Goal: Find specific page/section: Find specific page/section

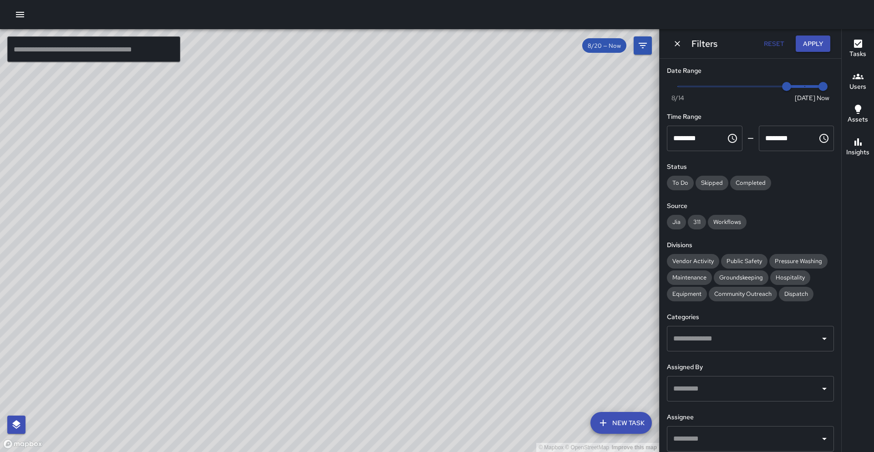
drag, startPoint x: 142, startPoint y: 404, endPoint x: 224, endPoint y: 272, distance: 155.2
click at [224, 272] on div "© Mapbox © OpenStreetMap Improve this map" at bounding box center [329, 240] width 659 height 423
type input "*"
drag, startPoint x: 786, startPoint y: 90, endPoint x: 819, endPoint y: 90, distance: 33.2
click at [819, 90] on span "Now [DATE] [DATE] 9:22 am" at bounding box center [750, 87] width 145 height 14
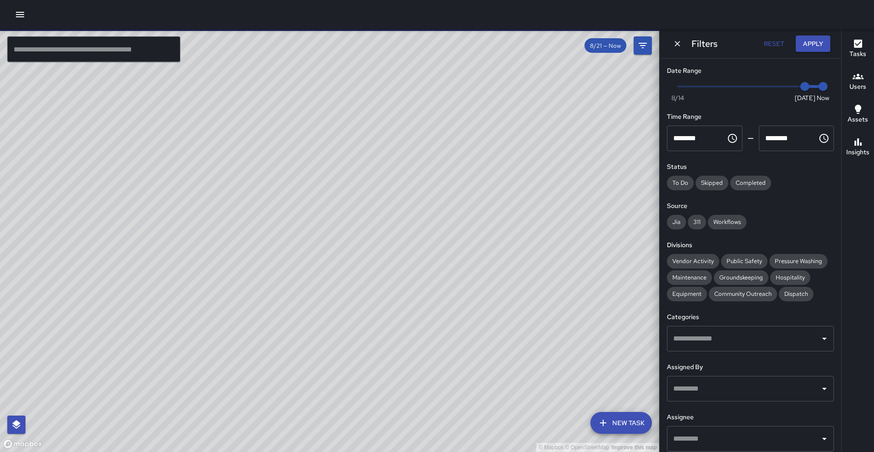
click at [771, 45] on button "Reset" at bounding box center [773, 44] width 29 height 17
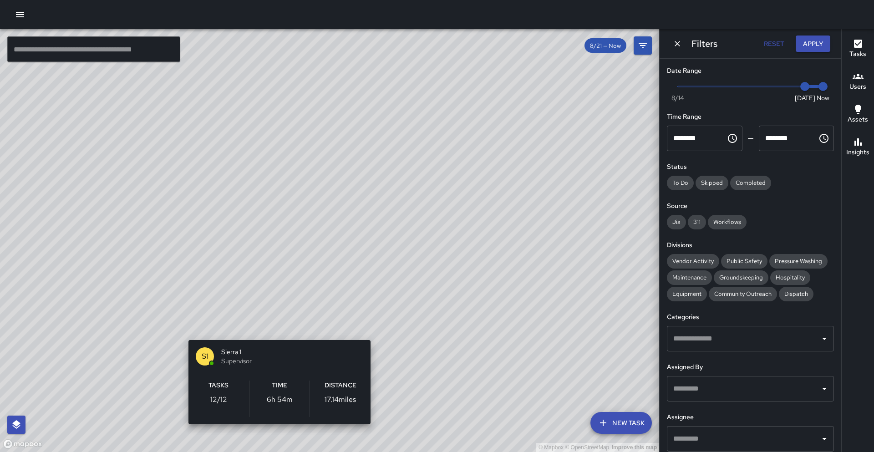
click at [272, 328] on div "© Mapbox © OpenStreetMap Improve this map S1 Sierra 1 Supervisor Tasks 12 / 12 …" at bounding box center [329, 240] width 659 height 423
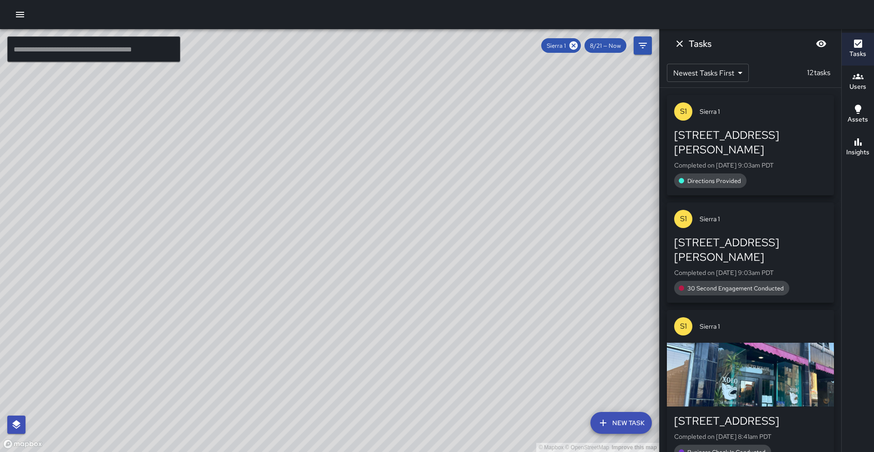
drag, startPoint x: 188, startPoint y: 277, endPoint x: 242, endPoint y: 255, distance: 58.2
click at [242, 255] on div "© Mapbox © OpenStreetMap Improve this map" at bounding box center [329, 240] width 659 height 423
drag, startPoint x: 114, startPoint y: 368, endPoint x: 123, endPoint y: 288, distance: 81.1
click at [123, 288] on div "© Mapbox © OpenStreetMap Improve this map" at bounding box center [329, 240] width 659 height 423
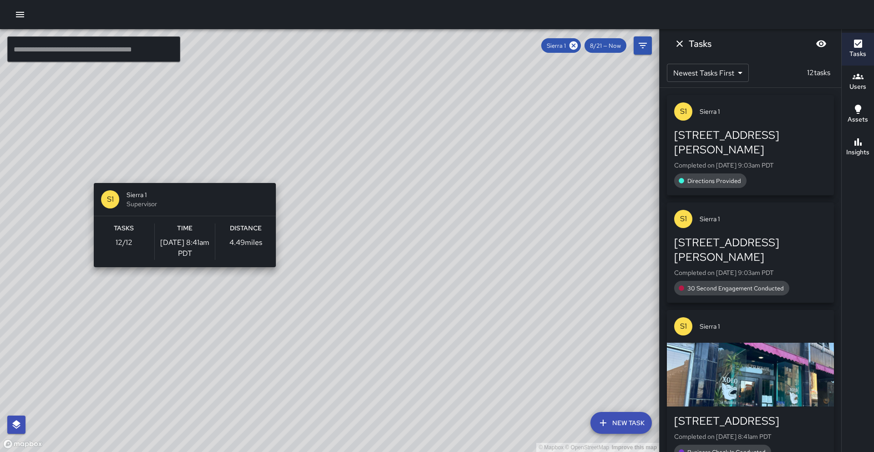
drag, startPoint x: 190, startPoint y: 136, endPoint x: 181, endPoint y: 178, distance: 42.3
click at [181, 178] on div "© Mapbox © OpenStreetMap Improve this map S1 Sierra 1 Supervisor Tasks 12 / 12 …" at bounding box center [329, 240] width 659 height 423
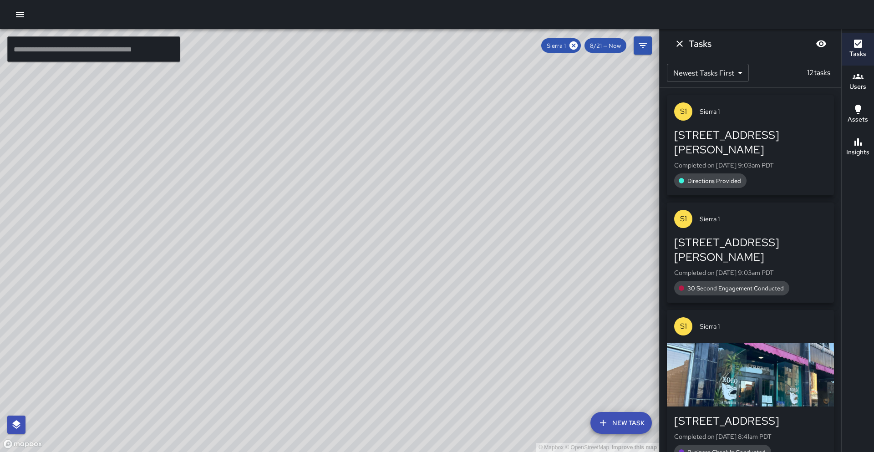
drag, startPoint x: 200, startPoint y: 236, endPoint x: 241, endPoint y: 180, distance: 69.0
click at [241, 180] on div "© Mapbox © OpenStreetMap Improve this map" at bounding box center [329, 240] width 659 height 423
click at [573, 47] on icon at bounding box center [574, 46] width 10 height 10
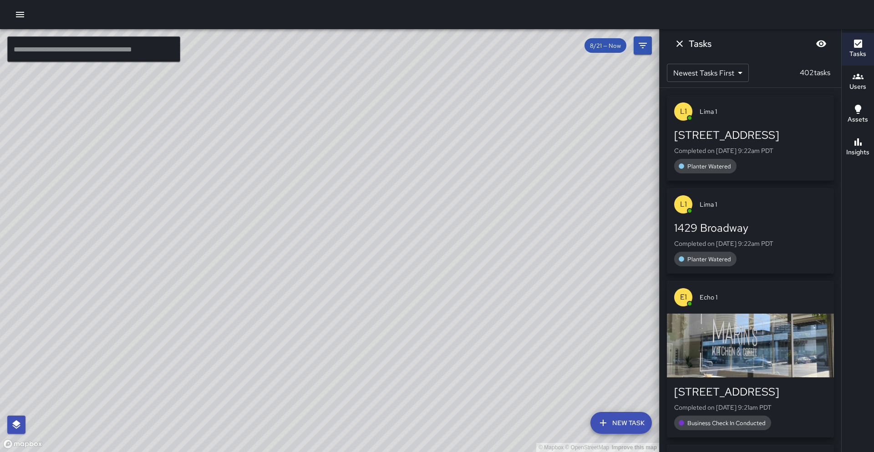
drag, startPoint x: 346, startPoint y: 195, endPoint x: 375, endPoint y: 207, distance: 30.6
click at [375, 207] on div "© Mapbox © OpenStreetMap Improve this map" at bounding box center [329, 240] width 659 height 423
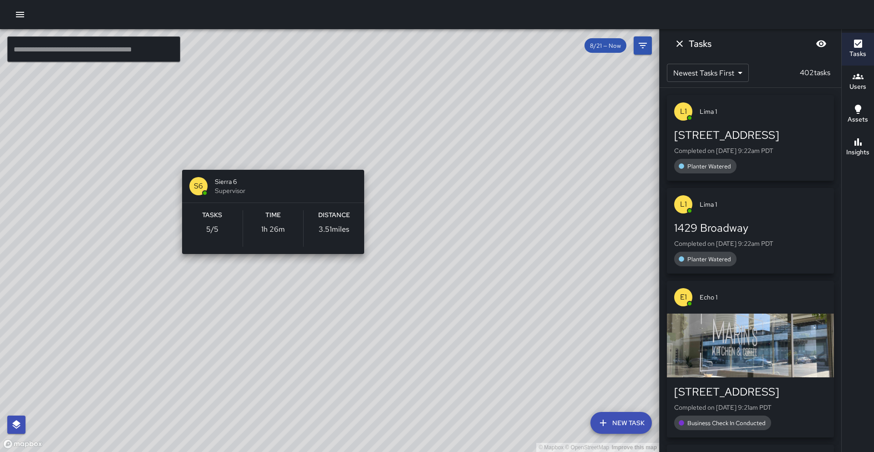
click at [274, 162] on div "© Mapbox © OpenStreetMap Improve this map S6 Sierra 6 Supervisor Tasks 5 / 5 Ti…" at bounding box center [329, 240] width 659 height 423
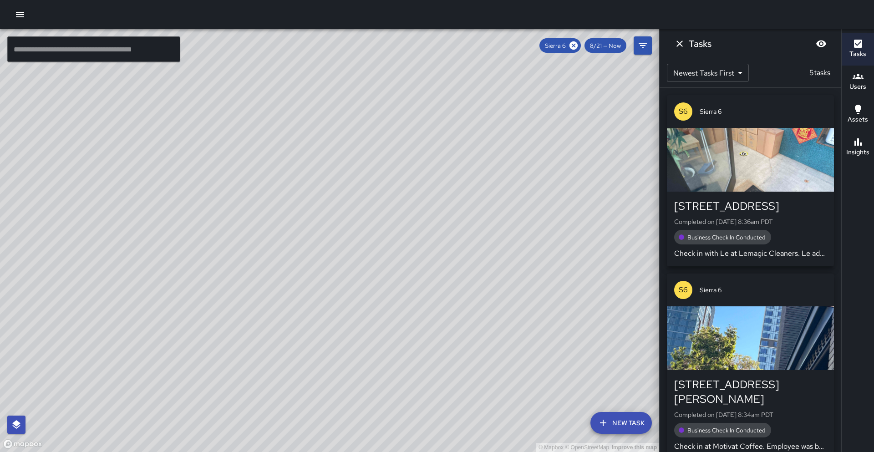
drag, startPoint x: 427, startPoint y: 250, endPoint x: 389, endPoint y: 166, distance: 92.7
click at [389, 166] on div "© Mapbox © OpenStreetMap Improve this map" at bounding box center [329, 240] width 659 height 423
click at [575, 45] on icon at bounding box center [574, 46] width 10 height 10
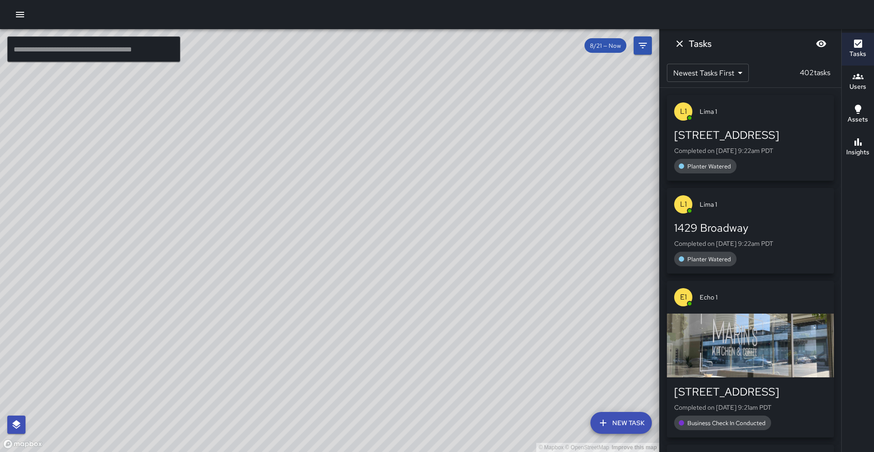
drag, startPoint x: 374, startPoint y: 166, endPoint x: 350, endPoint y: 229, distance: 67.3
click at [350, 229] on div "© Mapbox © OpenStreetMap Improve this map" at bounding box center [329, 240] width 659 height 423
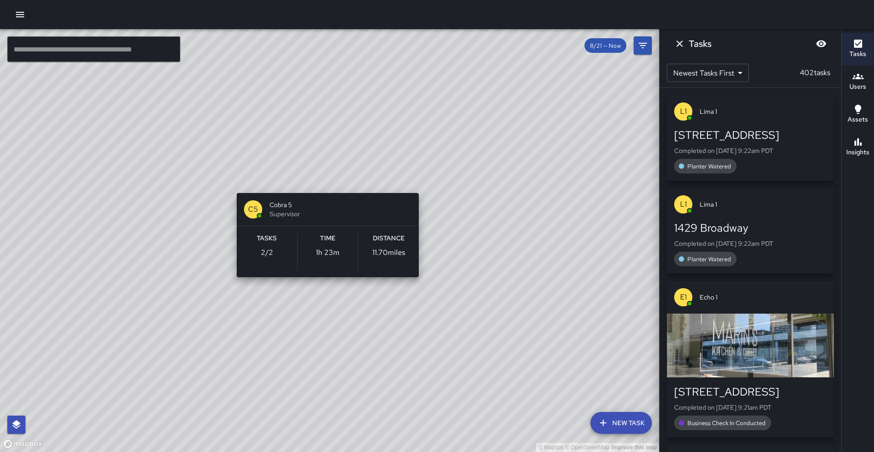
click at [323, 177] on div "© Mapbox © OpenStreetMap Improve this map C5 Cobra 5 Supervisor Tasks 2 / 2 Tim…" at bounding box center [329, 240] width 659 height 423
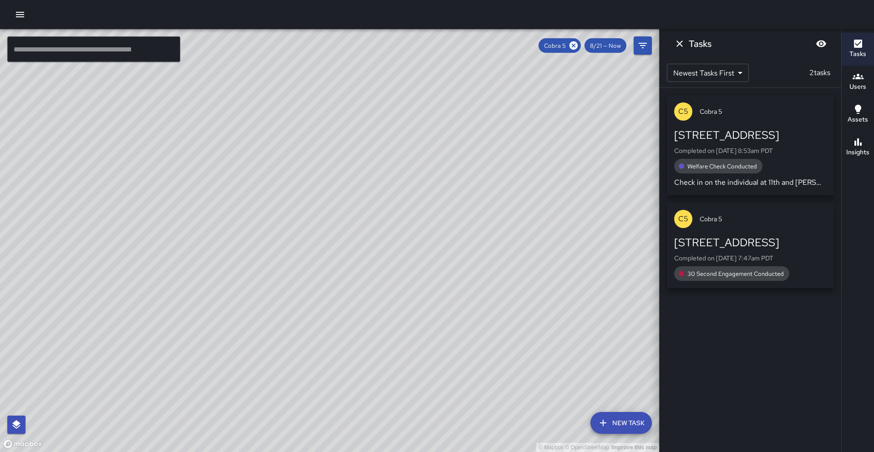
drag, startPoint x: 577, startPoint y: 45, endPoint x: 563, endPoint y: 51, distance: 15.9
click at [577, 45] on icon at bounding box center [573, 45] width 8 height 8
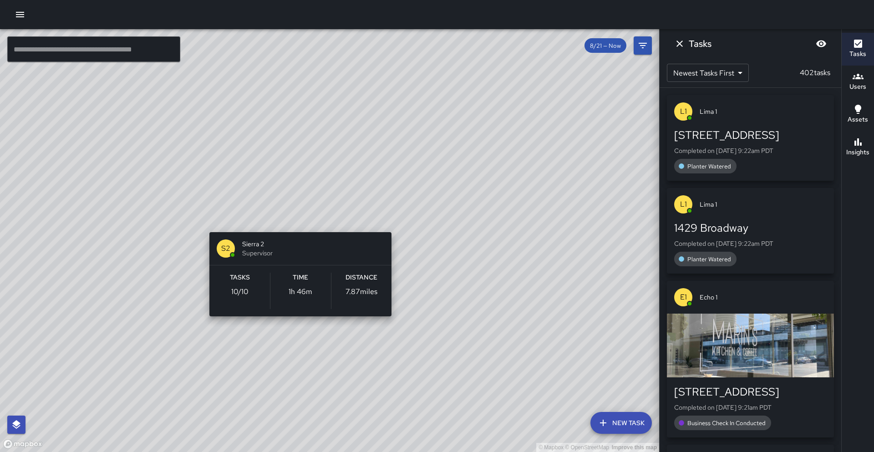
click at [295, 223] on div "© Mapbox © OpenStreetMap Improve this map S2 Sierra 2 Supervisor Tasks 10 / 10 …" at bounding box center [329, 240] width 659 height 423
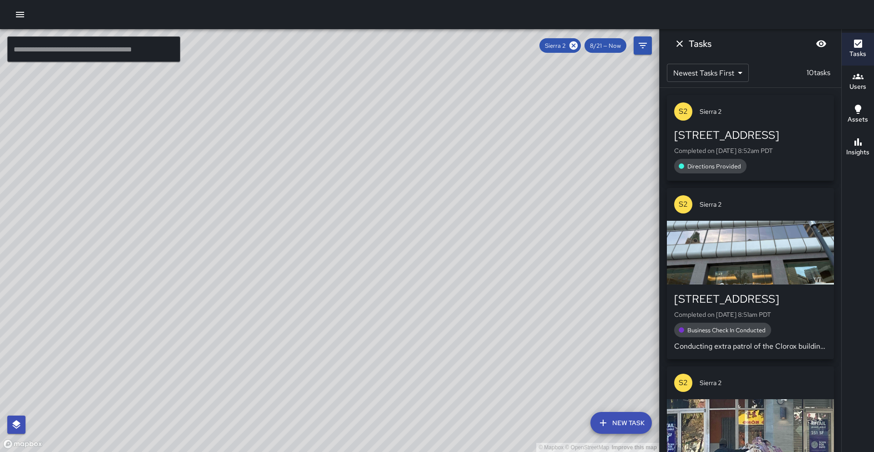
drag, startPoint x: 251, startPoint y: 240, endPoint x: 263, endPoint y: 217, distance: 26.3
click at [263, 217] on div "© Mapbox © OpenStreetMap Improve this map" at bounding box center [329, 240] width 659 height 423
drag, startPoint x: 263, startPoint y: 217, endPoint x: 269, endPoint y: 205, distance: 13.4
click at [269, 205] on div "© Mapbox © OpenStreetMap Improve this map" at bounding box center [329, 240] width 659 height 423
drag, startPoint x: 263, startPoint y: 296, endPoint x: 249, endPoint y: 355, distance: 60.4
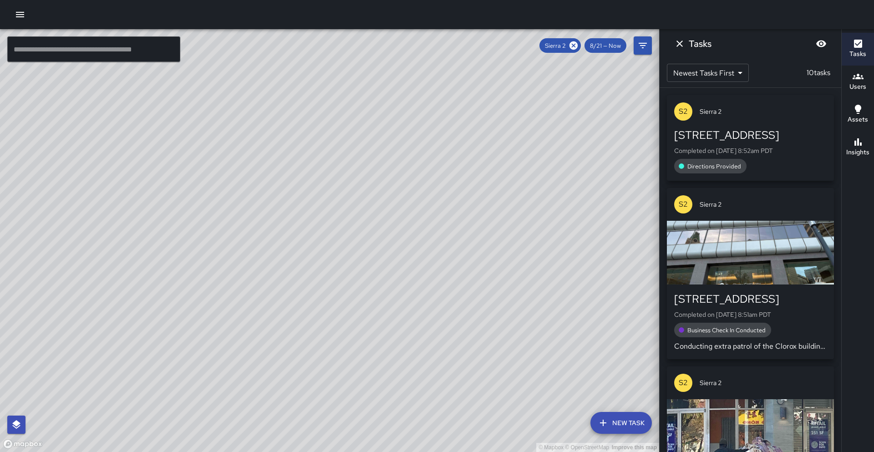
click at [249, 355] on div "© Mapbox © OpenStreetMap Improve this map" at bounding box center [329, 240] width 659 height 423
drag, startPoint x: 346, startPoint y: 181, endPoint x: 305, endPoint y: 275, distance: 103.5
click at [305, 275] on div "© Mapbox © OpenStreetMap Improve this map" at bounding box center [329, 240] width 659 height 423
drag, startPoint x: 70, startPoint y: 397, endPoint x: 172, endPoint y: 267, distance: 165.4
click at [172, 267] on div "© Mapbox © OpenStreetMap Improve this map" at bounding box center [329, 240] width 659 height 423
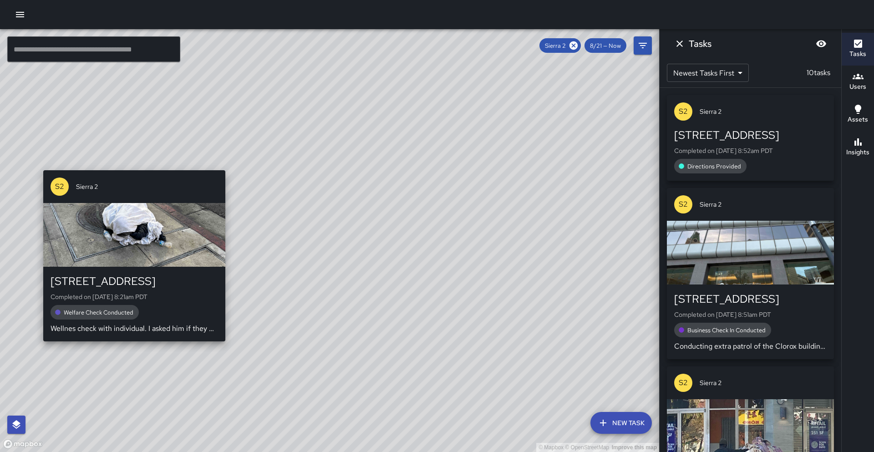
click at [132, 348] on div "© Mapbox © OpenStreetMap Improve this map S2 [GEOGRAPHIC_DATA] Completed on [DA…" at bounding box center [329, 240] width 659 height 423
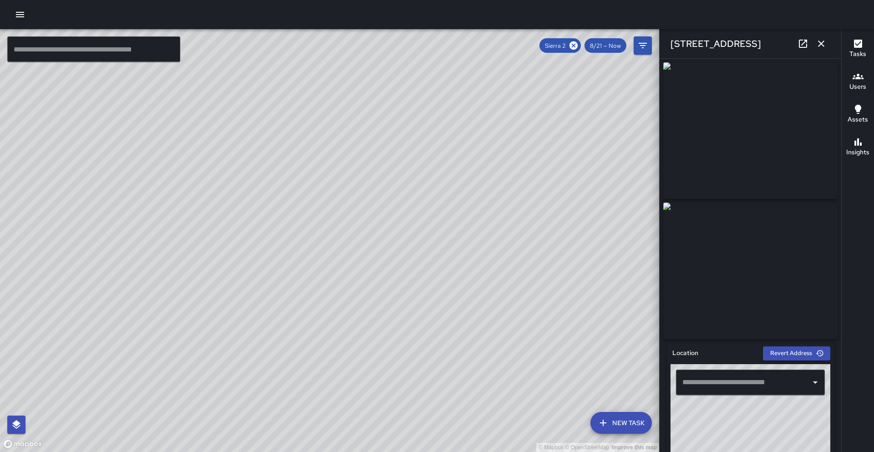
type input "**********"
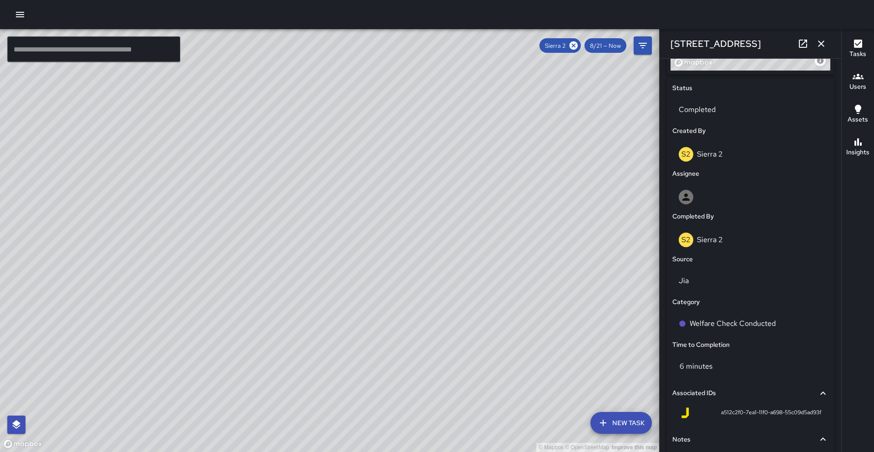
scroll to position [534, 0]
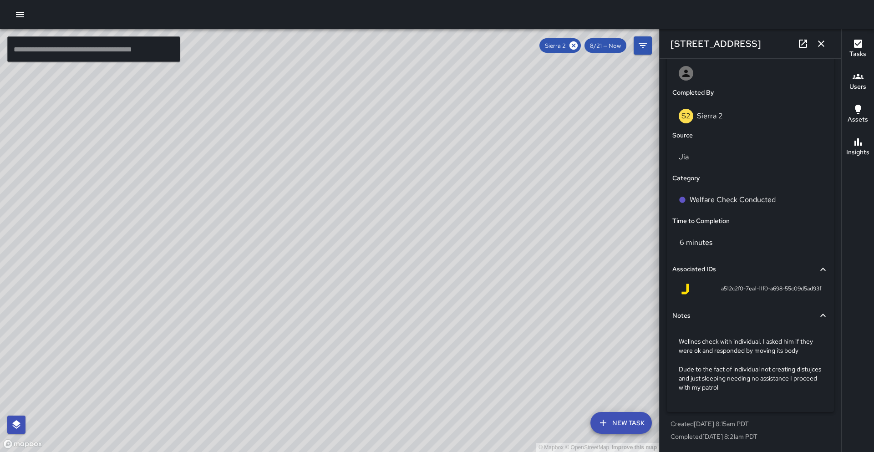
drag, startPoint x: 573, startPoint y: 45, endPoint x: 560, endPoint y: 55, distance: 15.6
click at [573, 45] on icon at bounding box center [573, 45] width 8 height 8
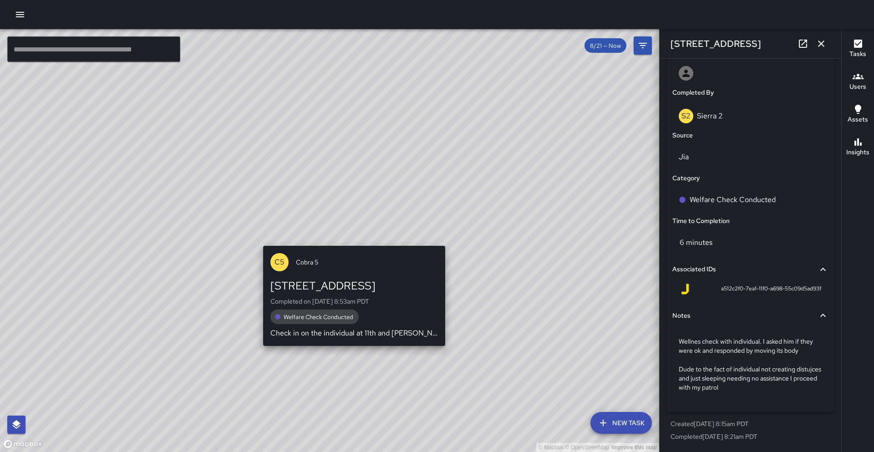
click at [349, 239] on div "© Mapbox © OpenStreetMap Improve this map C5 Cobra [GEOGRAPHIC_DATA][STREET_ADD…" at bounding box center [329, 240] width 659 height 423
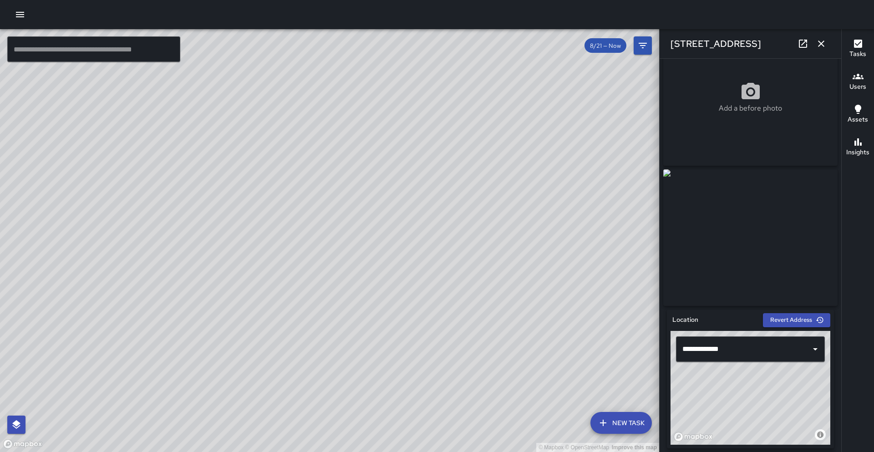
scroll to position [0, 0]
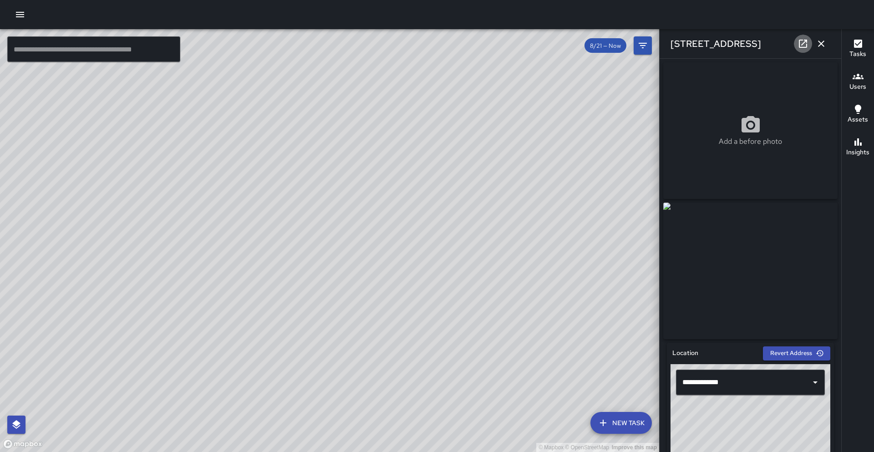
click at [810, 43] on link at bounding box center [803, 44] width 18 height 18
click at [815, 46] on button "button" at bounding box center [821, 44] width 18 height 18
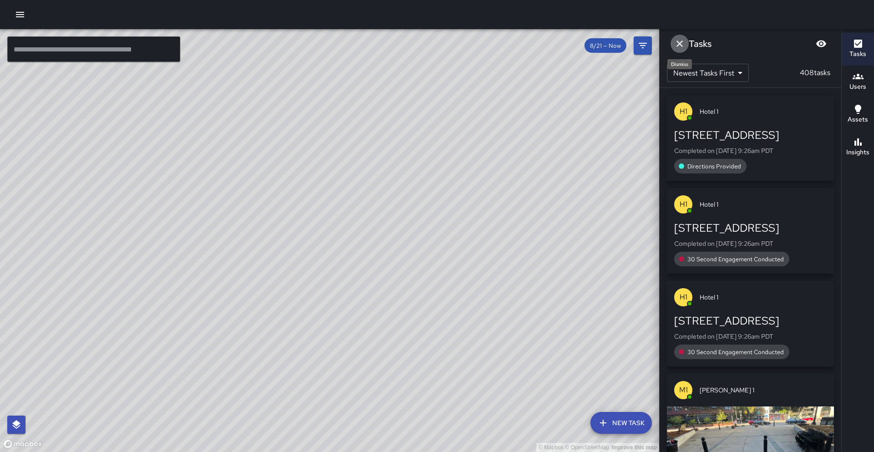
click at [682, 36] on button "Dismiss" at bounding box center [680, 44] width 18 height 18
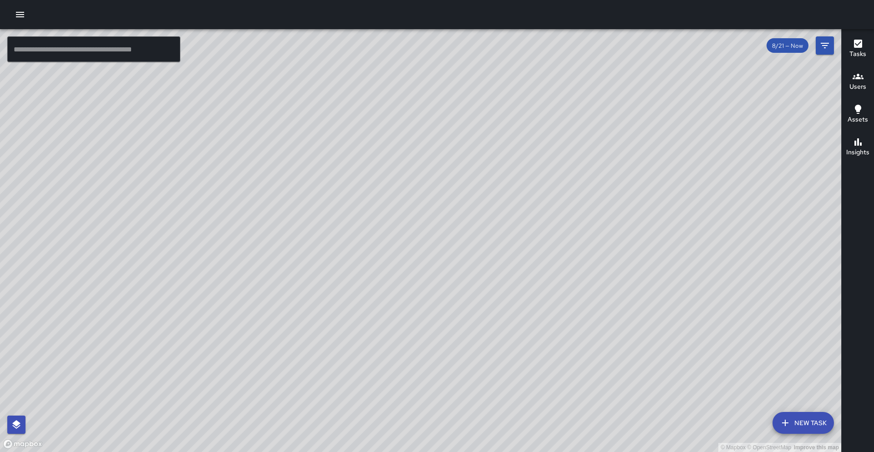
drag, startPoint x: 525, startPoint y: 108, endPoint x: 517, endPoint y: 134, distance: 27.1
click at [517, 134] on div "© Mapbox © OpenStreetMap Improve this map" at bounding box center [420, 240] width 841 height 423
drag, startPoint x: 600, startPoint y: 51, endPoint x: 519, endPoint y: 245, distance: 210.2
click at [519, 245] on div "© Mapbox © OpenStreetMap Improve this map" at bounding box center [420, 240] width 841 height 423
drag, startPoint x: 527, startPoint y: 178, endPoint x: 530, endPoint y: 235, distance: 56.5
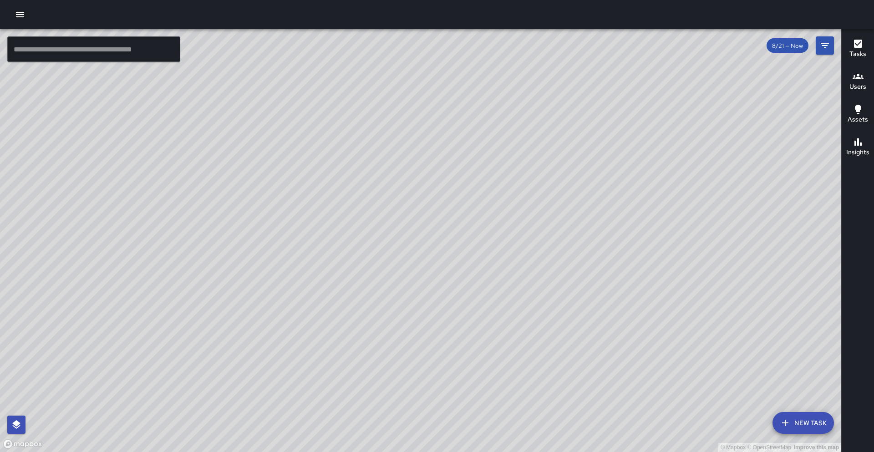
click at [530, 235] on div "© Mapbox © OpenStreetMap Improve this map" at bounding box center [420, 240] width 841 height 423
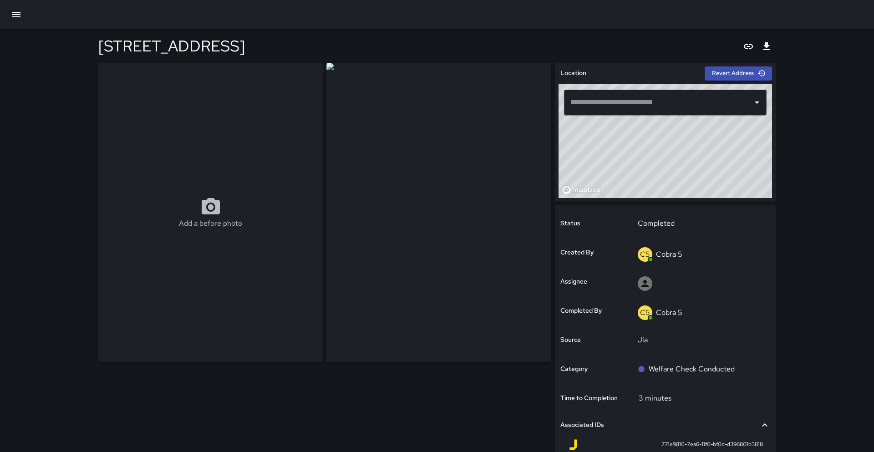
type input "**********"
